Goal: Task Accomplishment & Management: Manage account settings

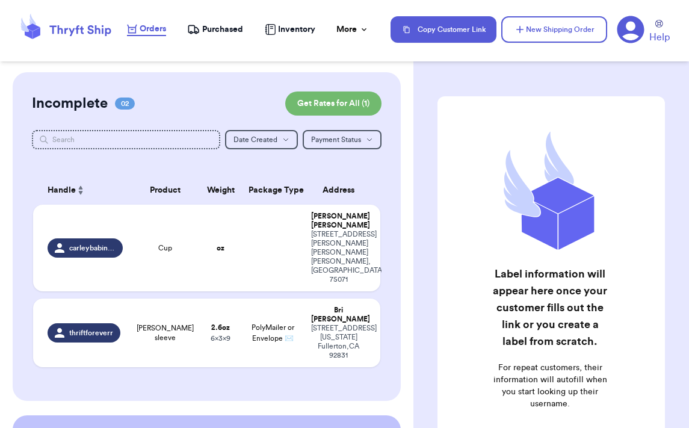
scroll to position [18, 0]
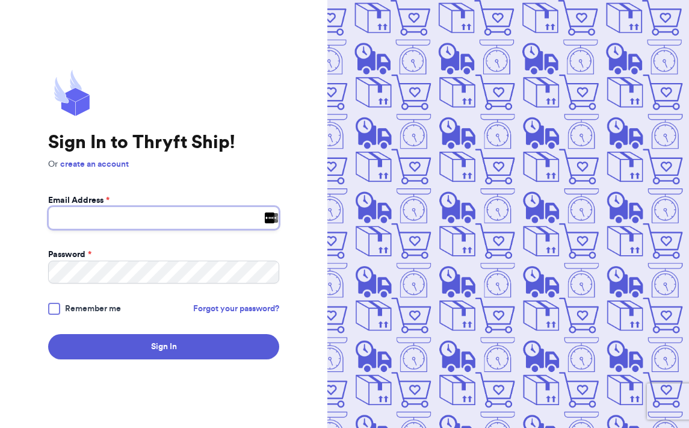
type input "kellykyale@gmail.com"
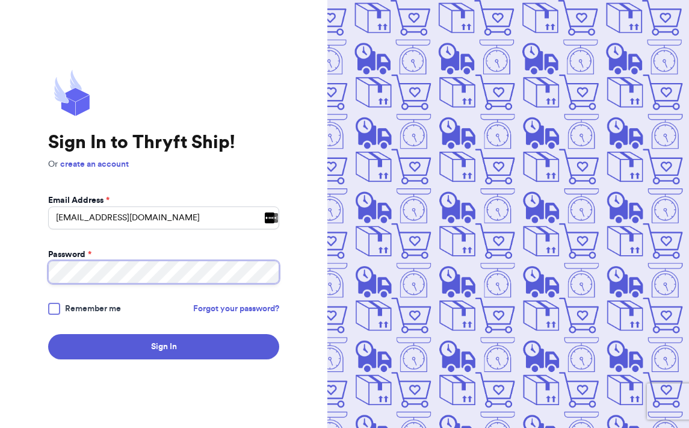
click at [164, 347] on button "Sign In" at bounding box center [163, 346] width 231 height 25
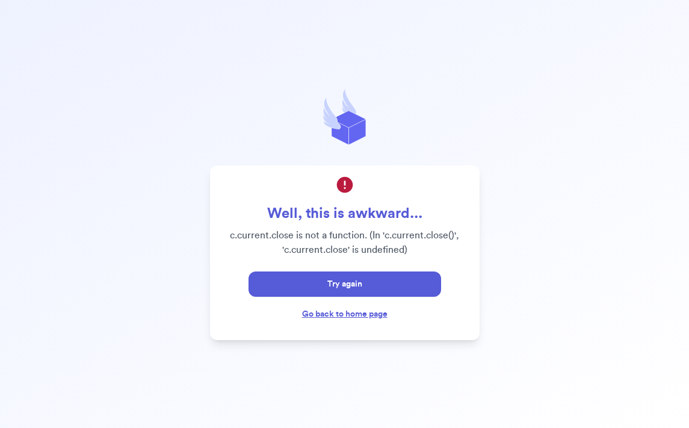
click at [329, 314] on link "Go back to home page" at bounding box center [344, 314] width 85 height 8
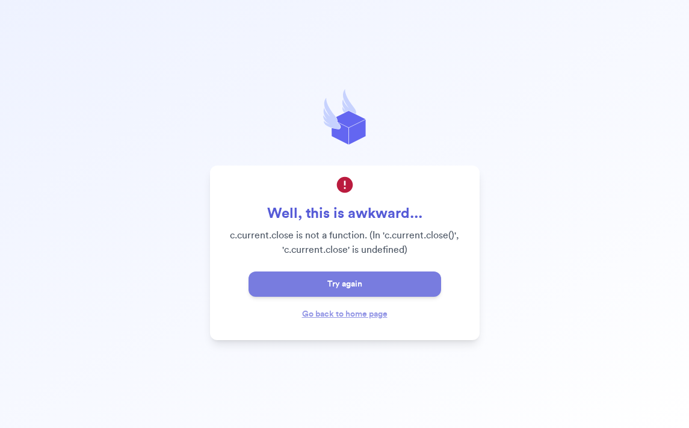
click at [334, 288] on button "Try again" at bounding box center [345, 284] width 193 height 25
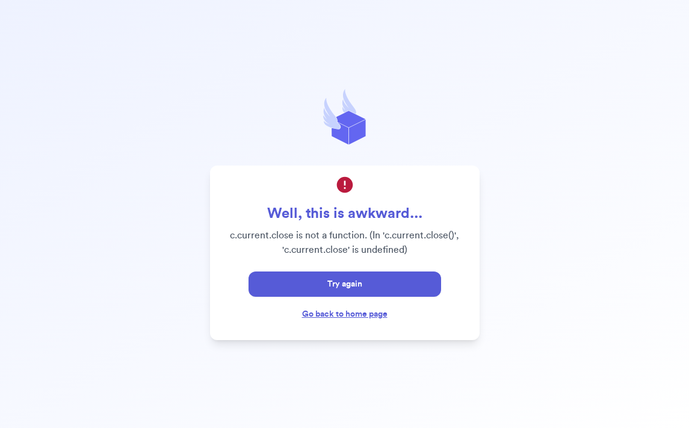
click at [337, 316] on link "Go back to home page" at bounding box center [344, 314] width 85 height 8
